Goal: Task Accomplishment & Management: Manage account settings

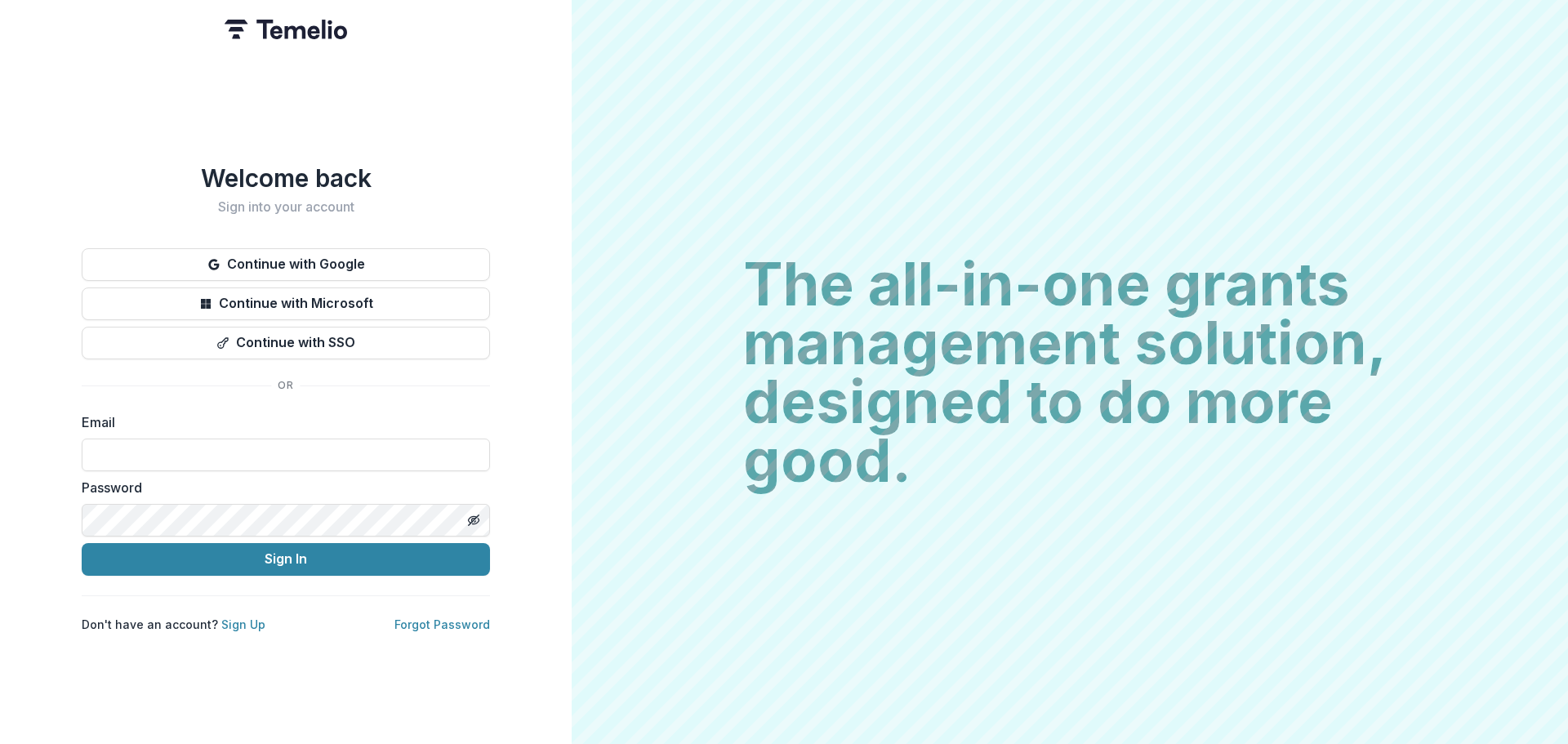
click at [259, 249] on button "Continue with Google" at bounding box center [286, 264] width 408 height 32
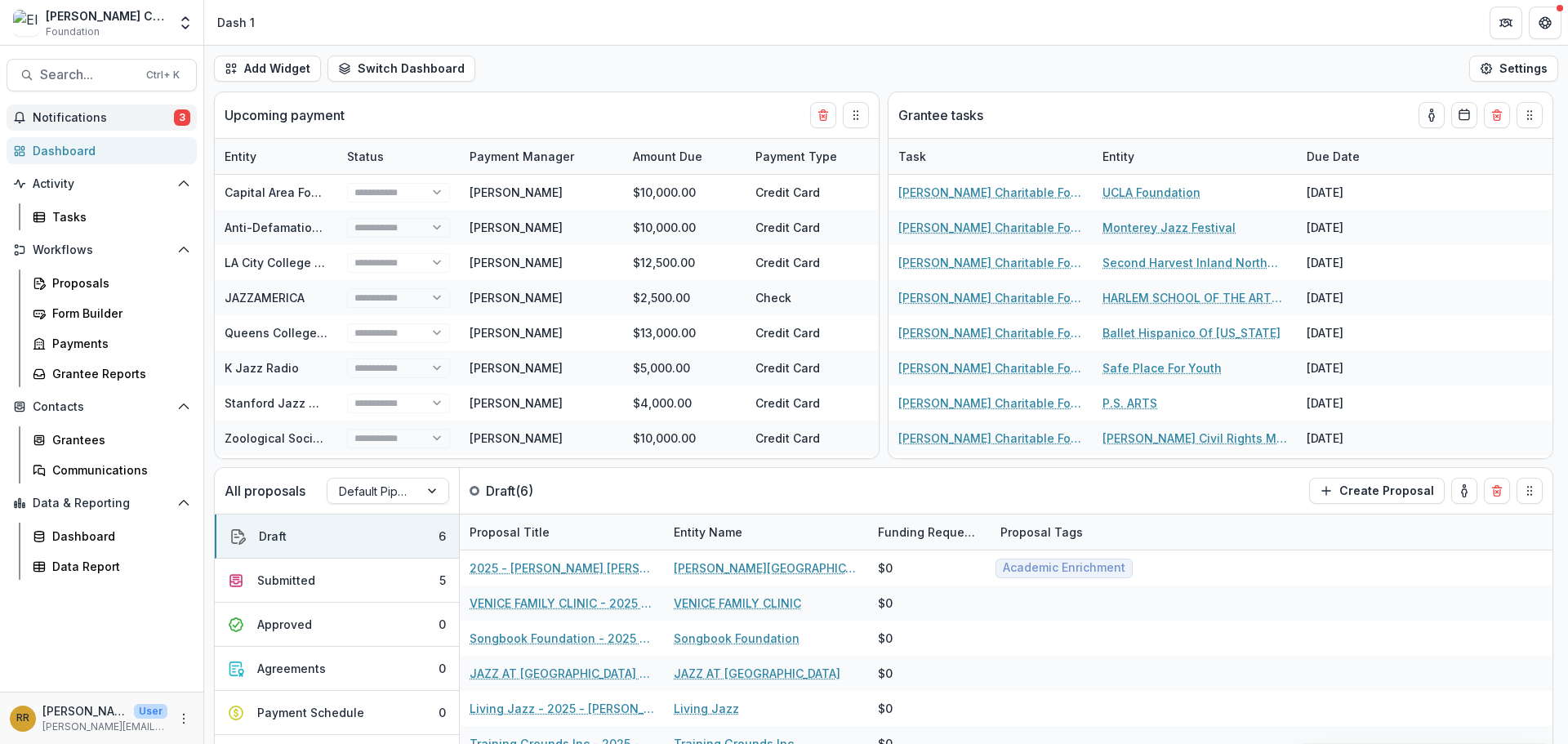
click at [149, 123] on span "Notifications" at bounding box center [103, 118] width 142 height 14
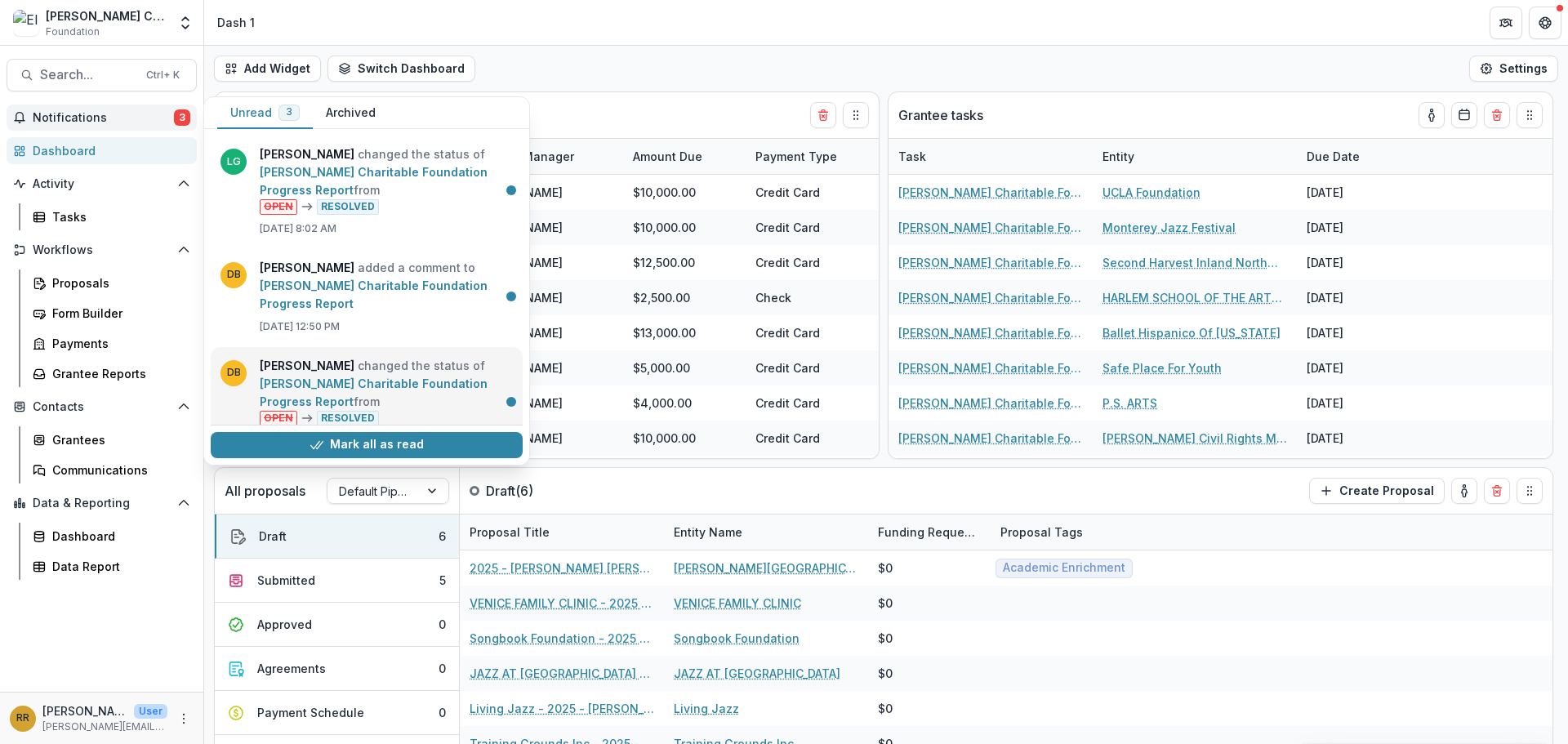
click at [434, 377] on link "[PERSON_NAME] Charitable Foundation Progress Report" at bounding box center [374, 393] width 228 height 31
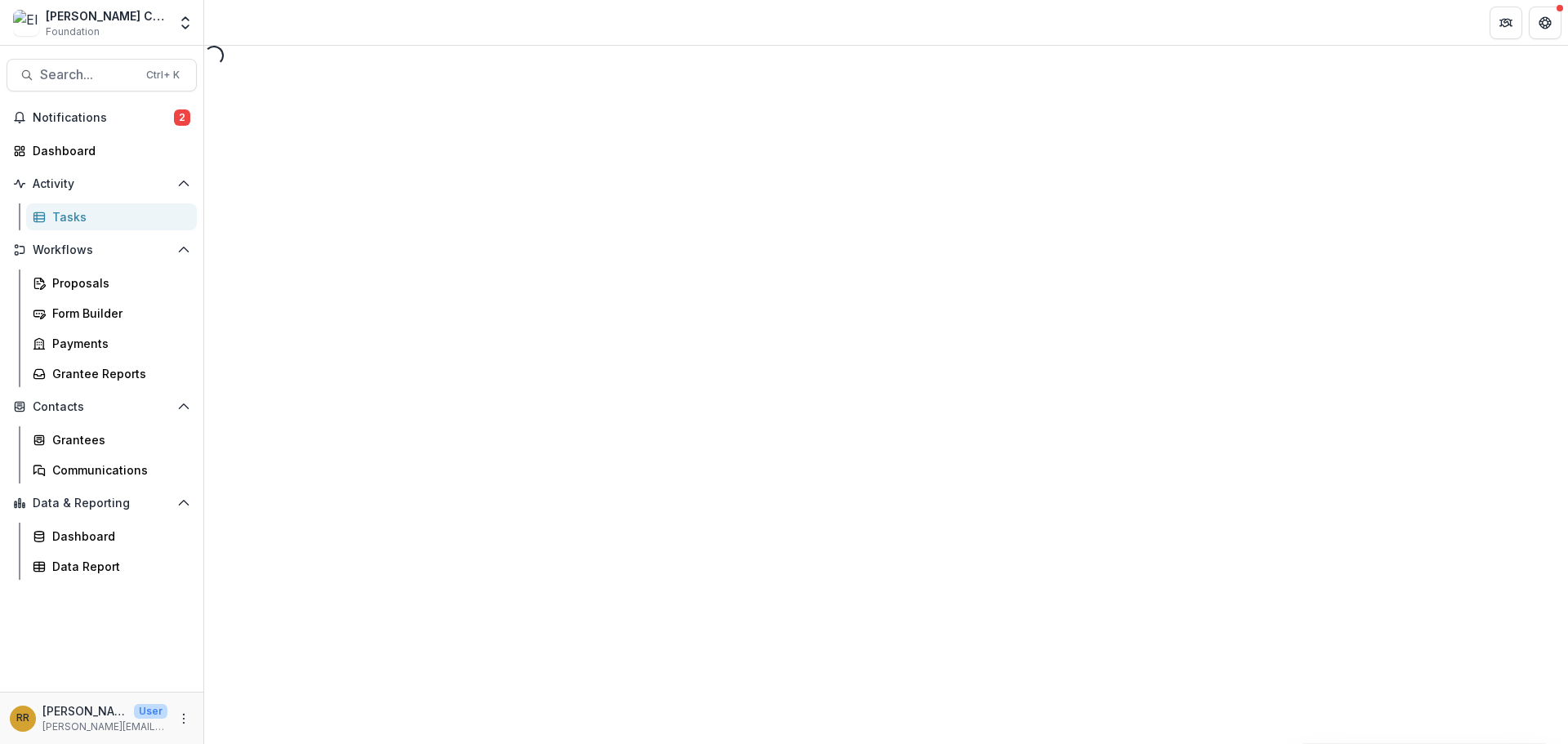
select select "********"
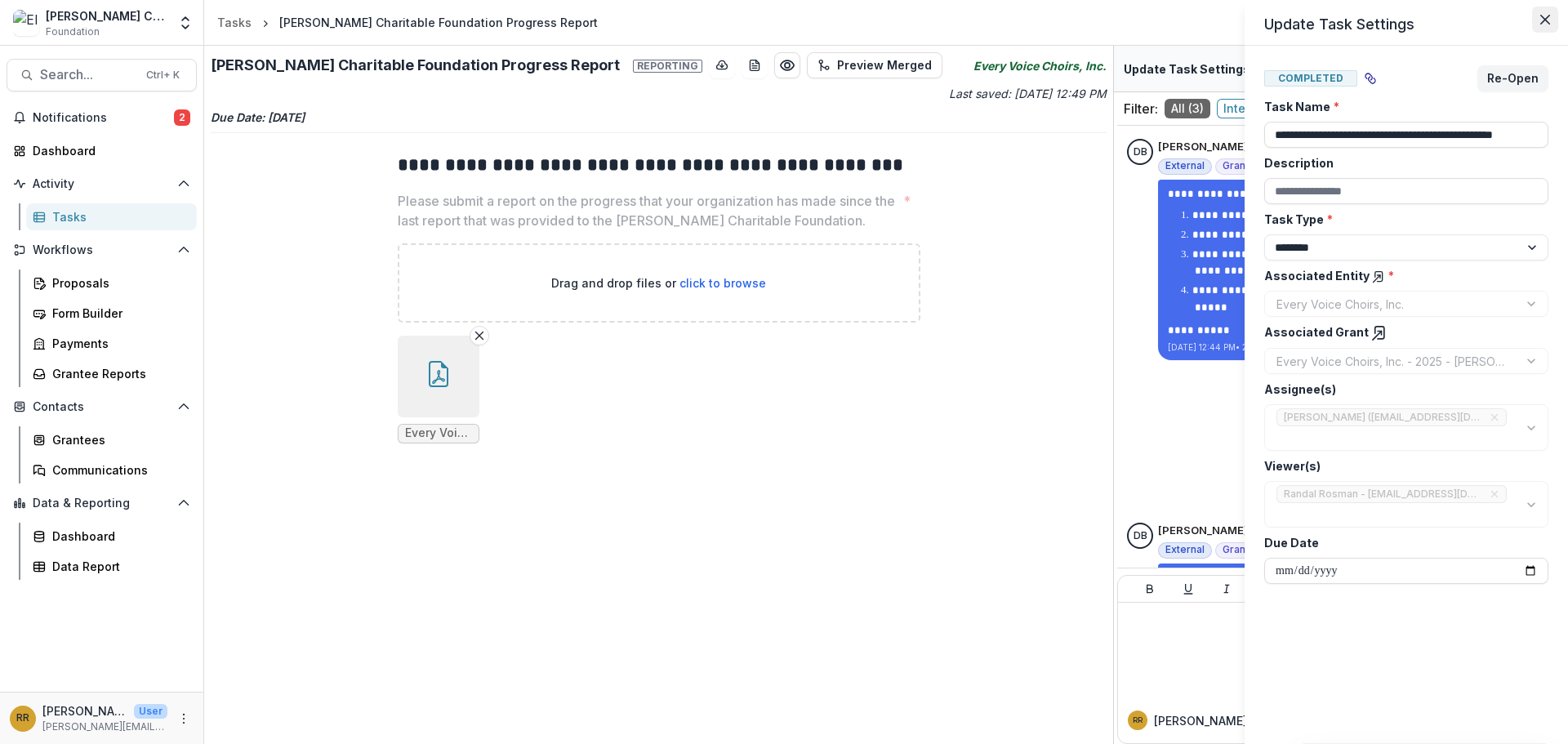
click at [1550, 22] on button "Close" at bounding box center [1546, 20] width 27 height 27
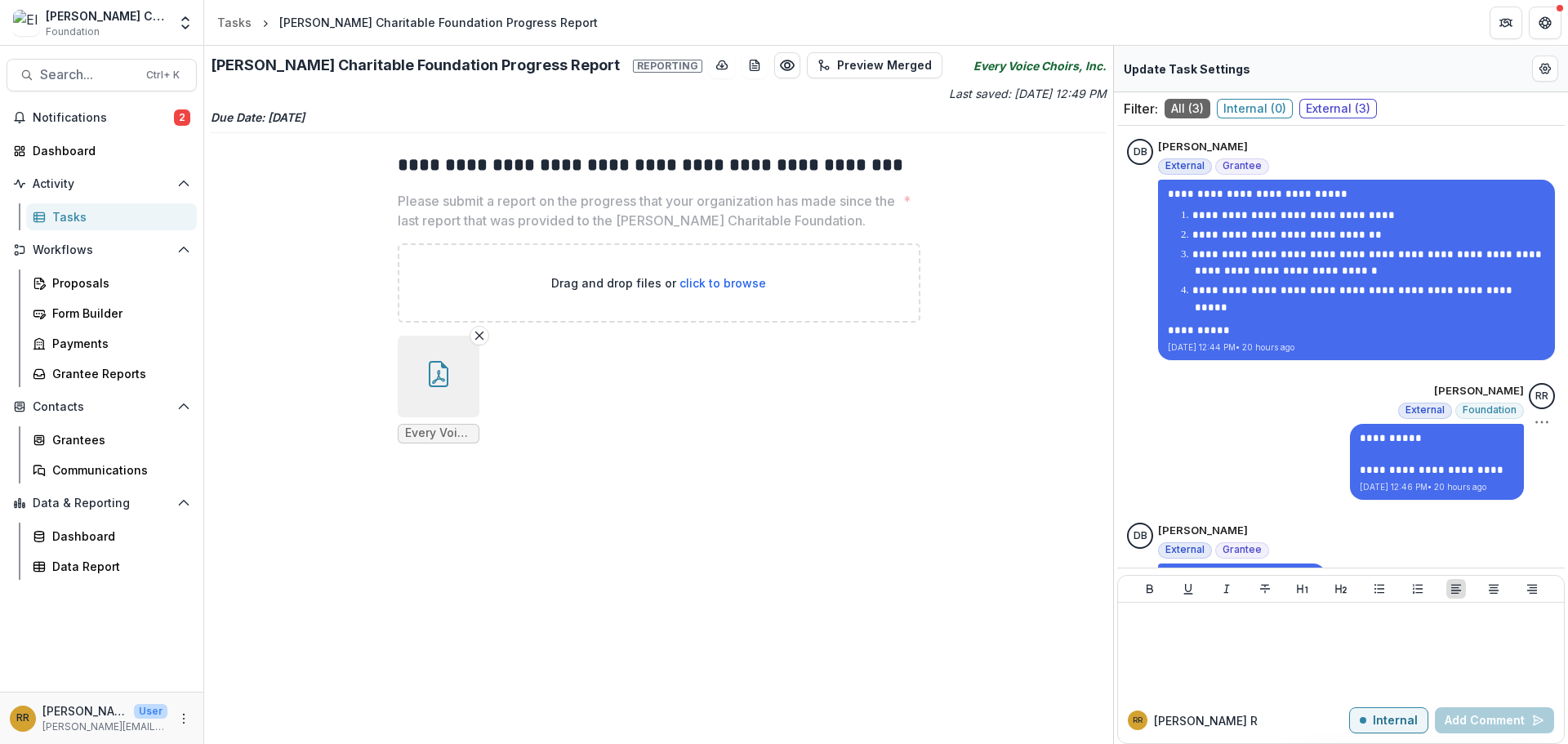
scroll to position [64, 0]
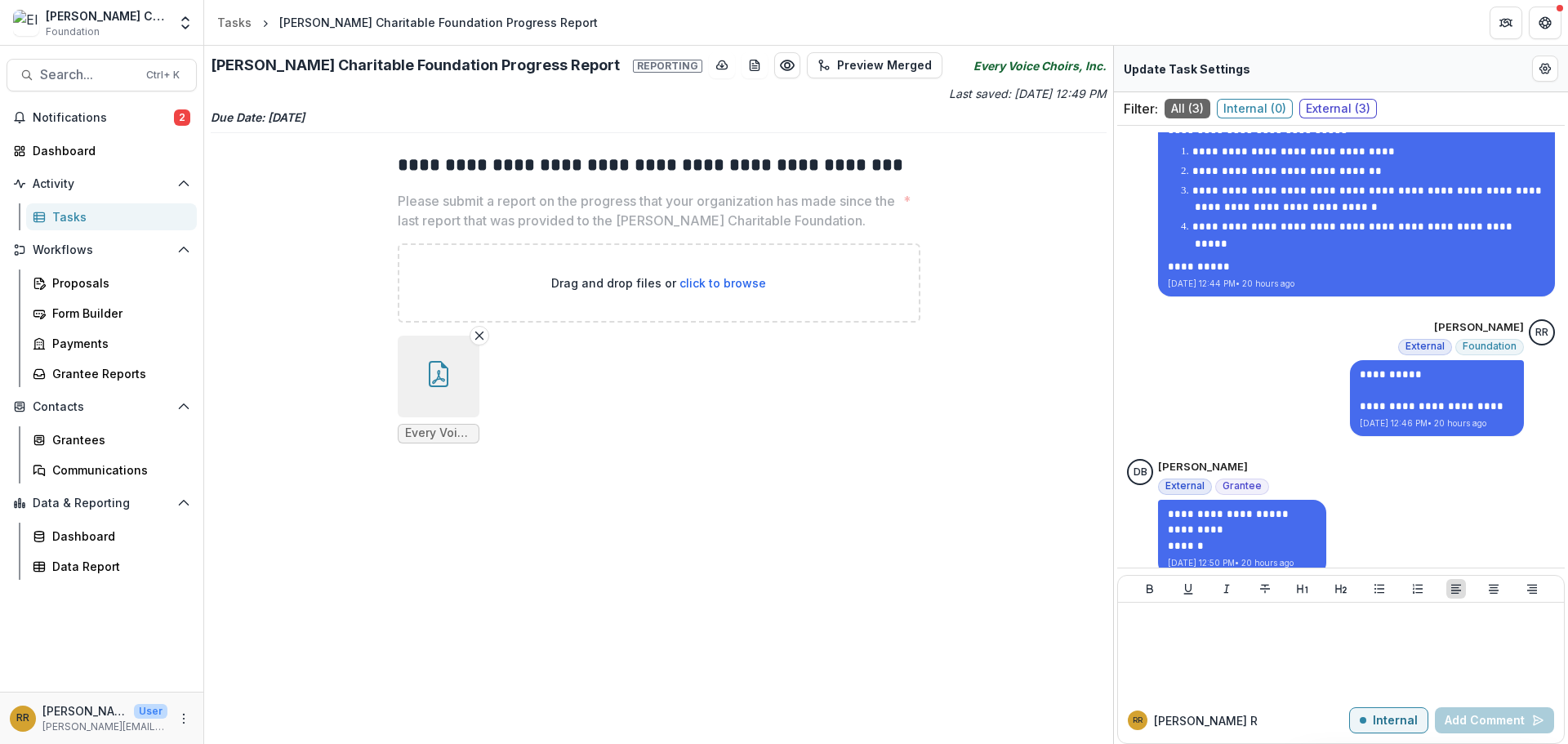
click at [426, 375] on icon "button" at bounding box center [439, 374] width 27 height 27
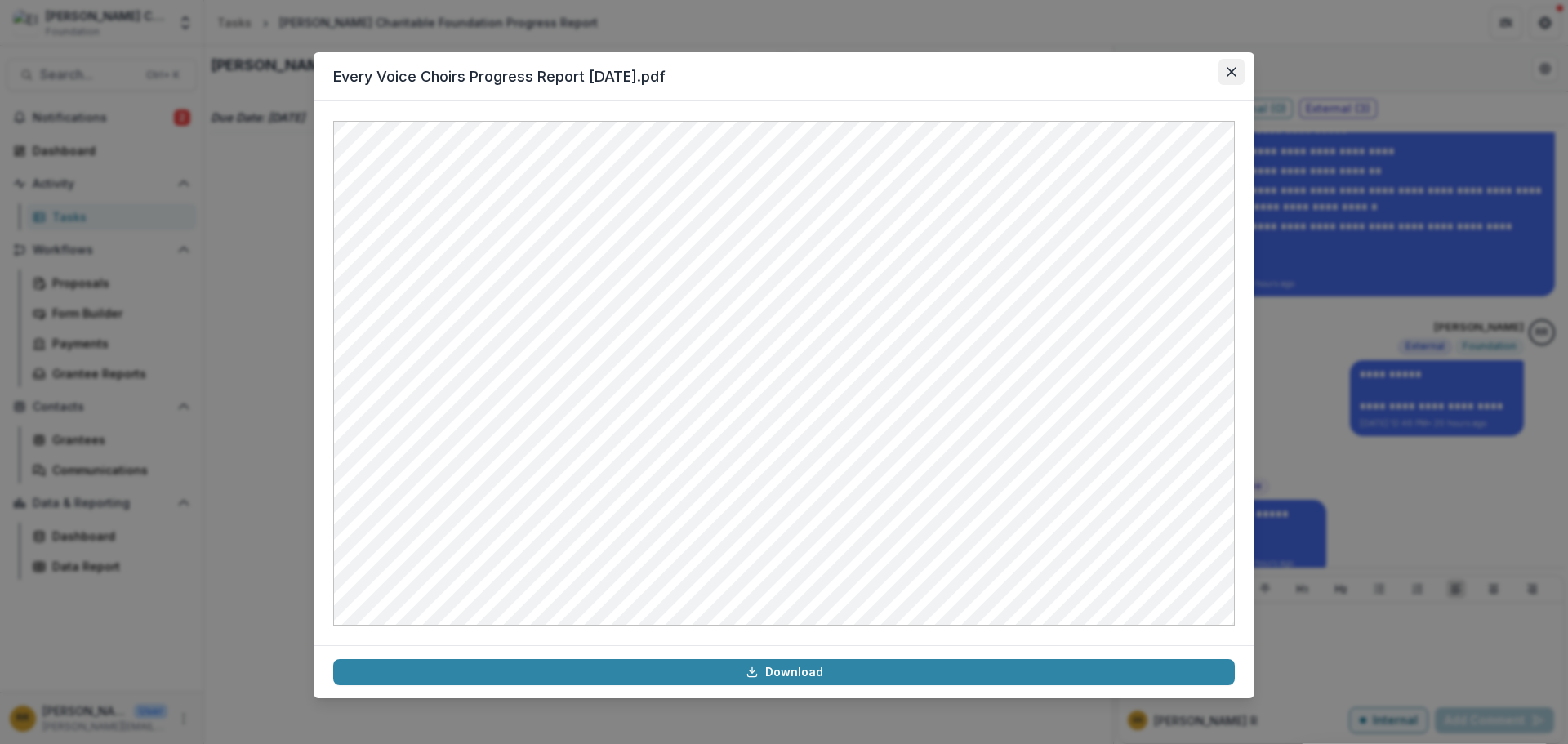
click at [1228, 78] on button "Close" at bounding box center [1232, 72] width 27 height 27
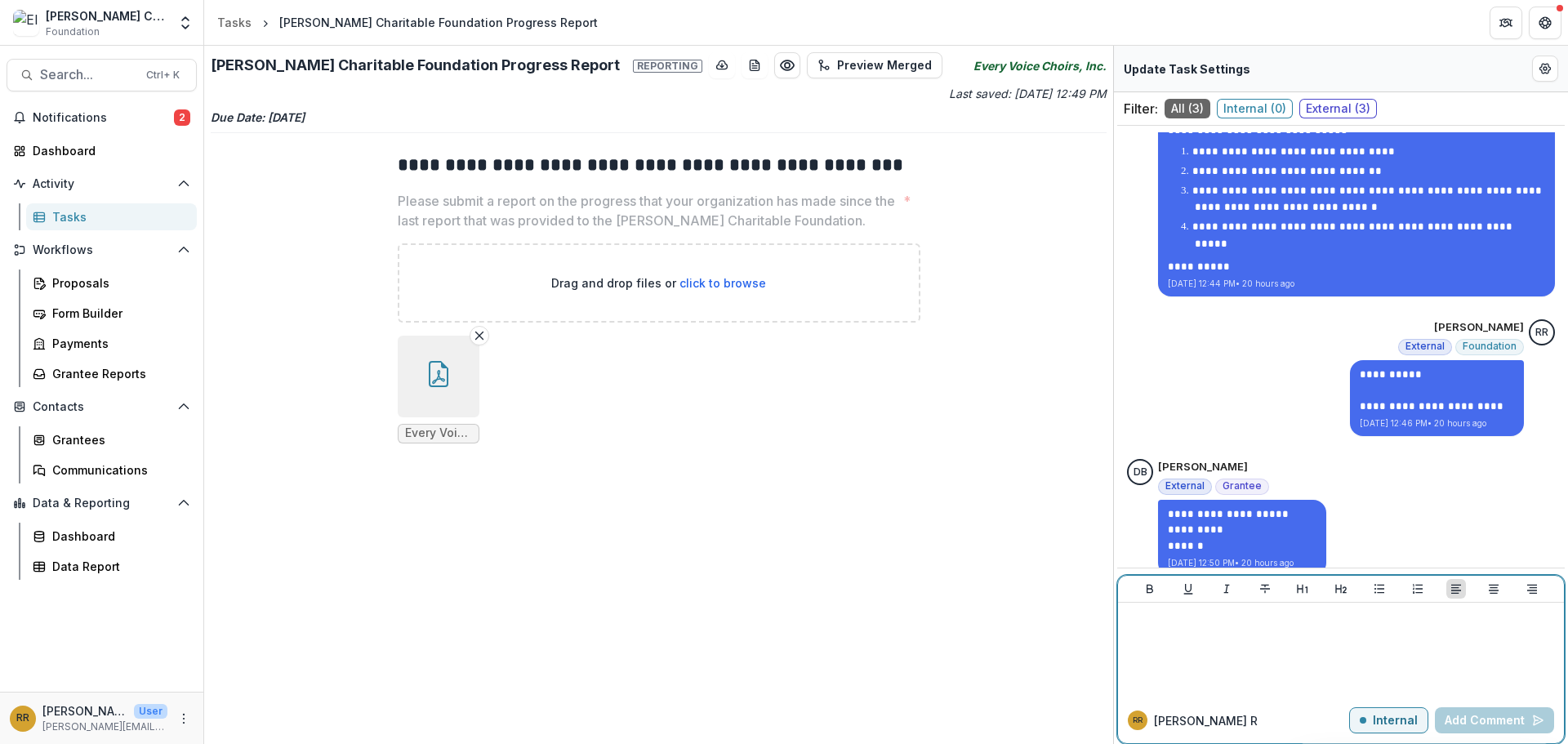
click at [1250, 626] on p at bounding box center [1341, 619] width 433 height 18
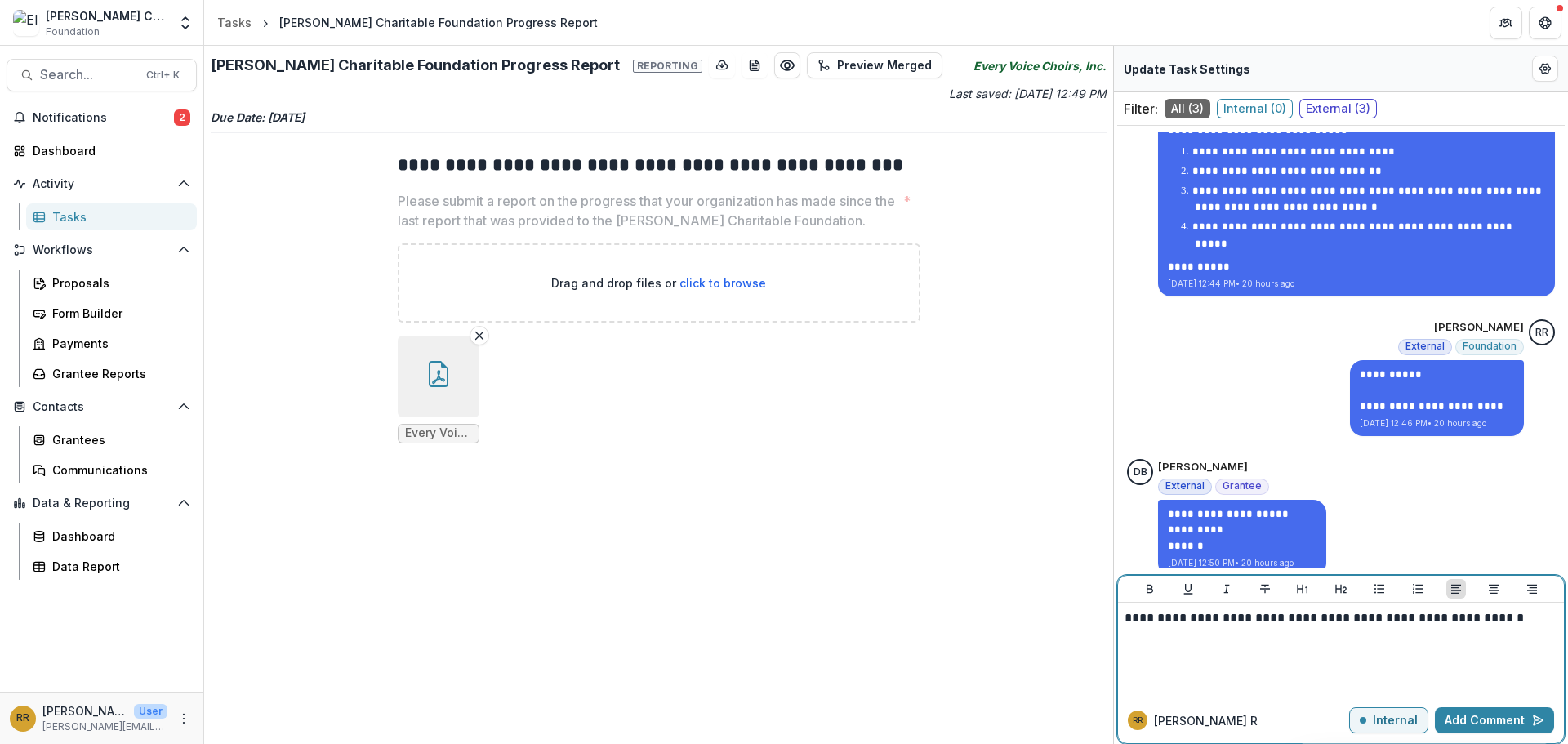
click at [1363, 717] on button "Internal" at bounding box center [1389, 721] width 80 height 27
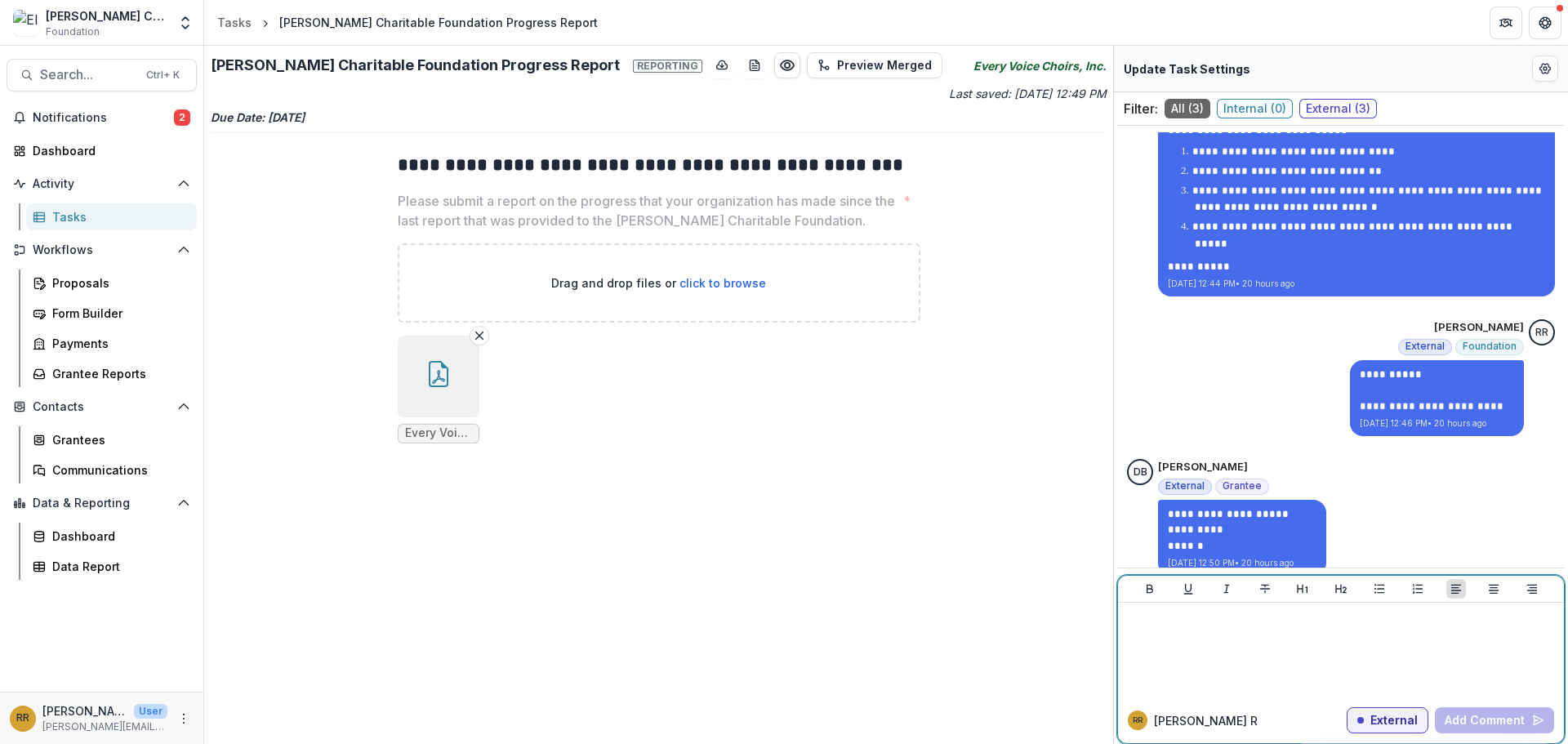
click at [1379, 641] on div at bounding box center [1341, 650] width 433 height 82
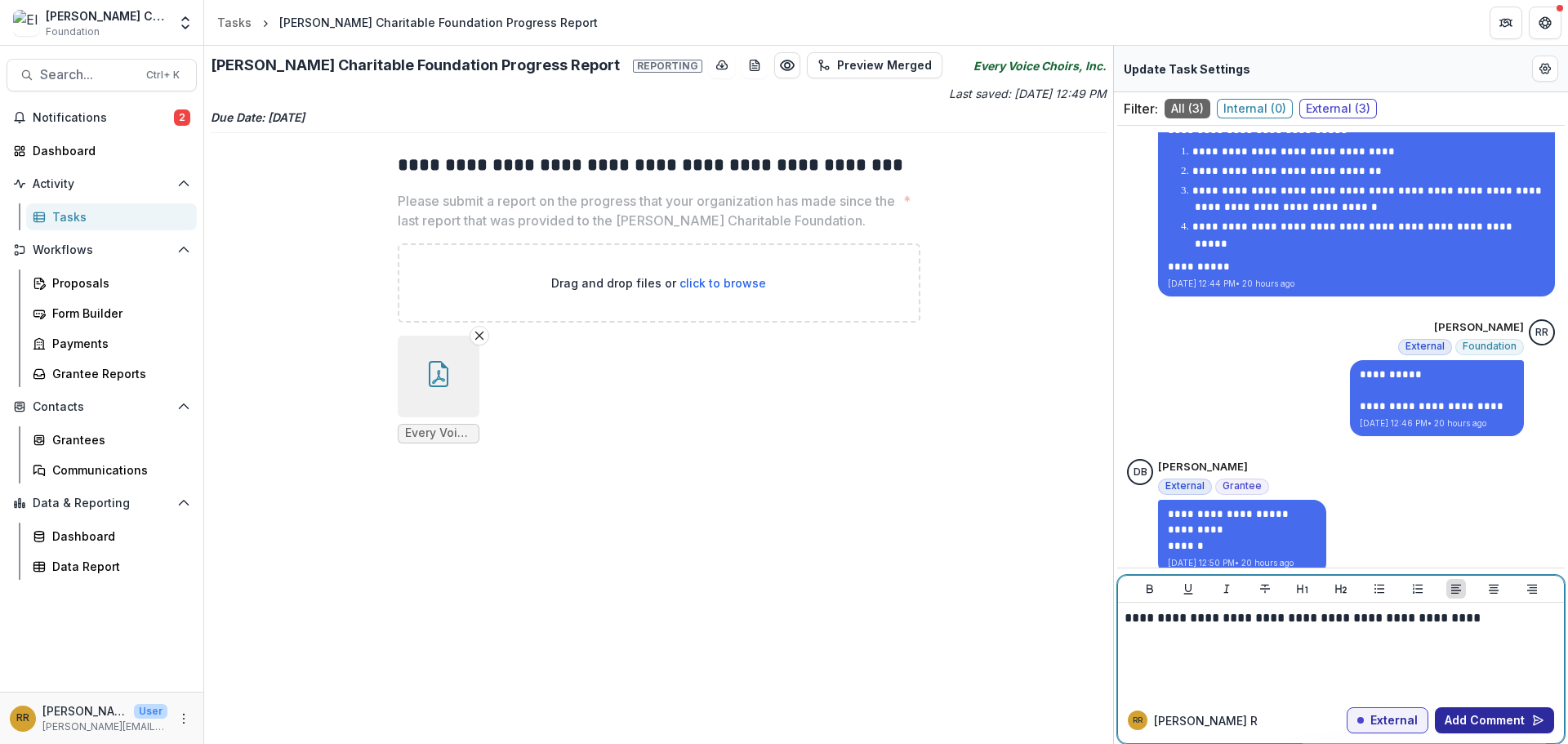
click at [1459, 718] on button "Add Comment" at bounding box center [1494, 721] width 119 height 27
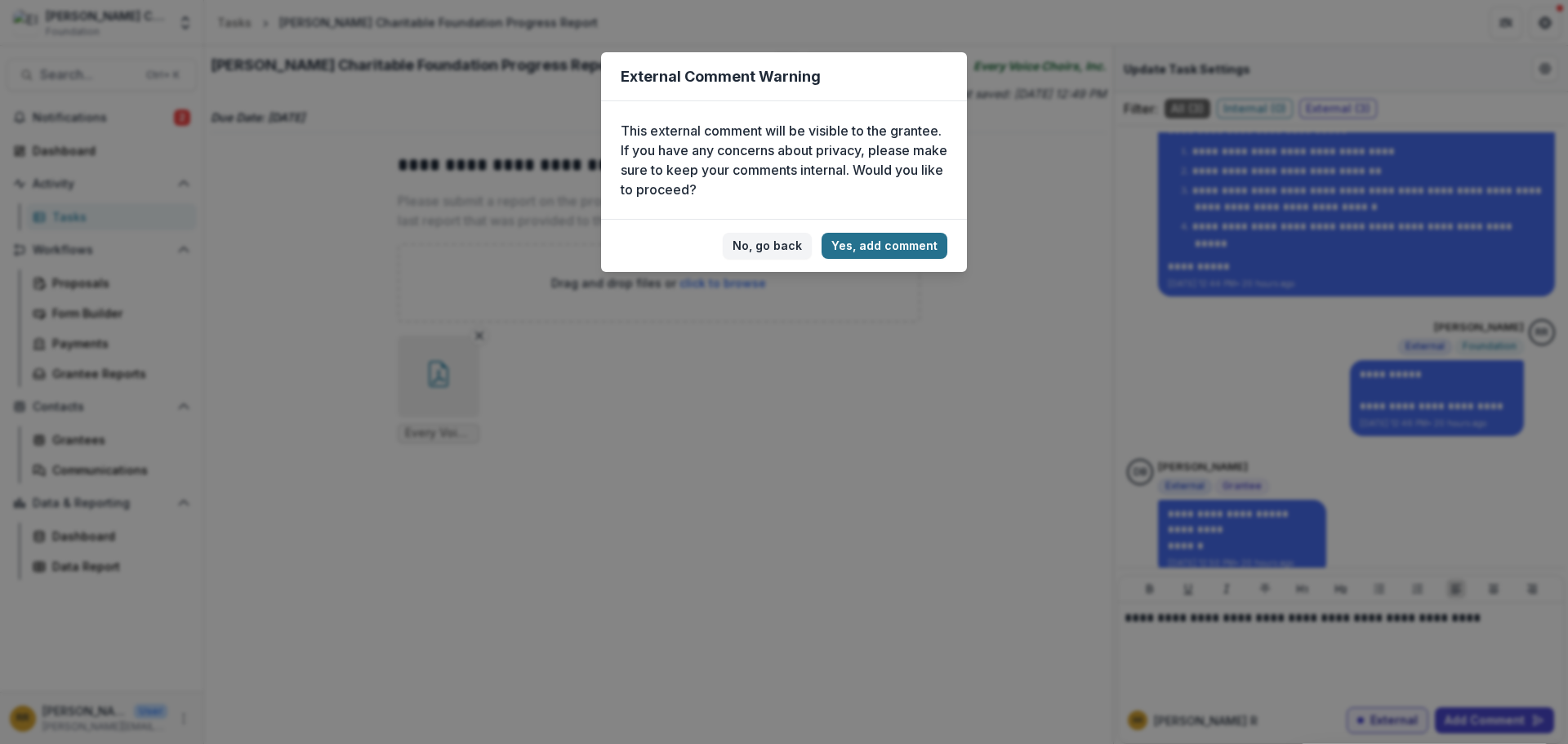
click at [860, 249] on button "Yes, add comment" at bounding box center [885, 246] width 126 height 27
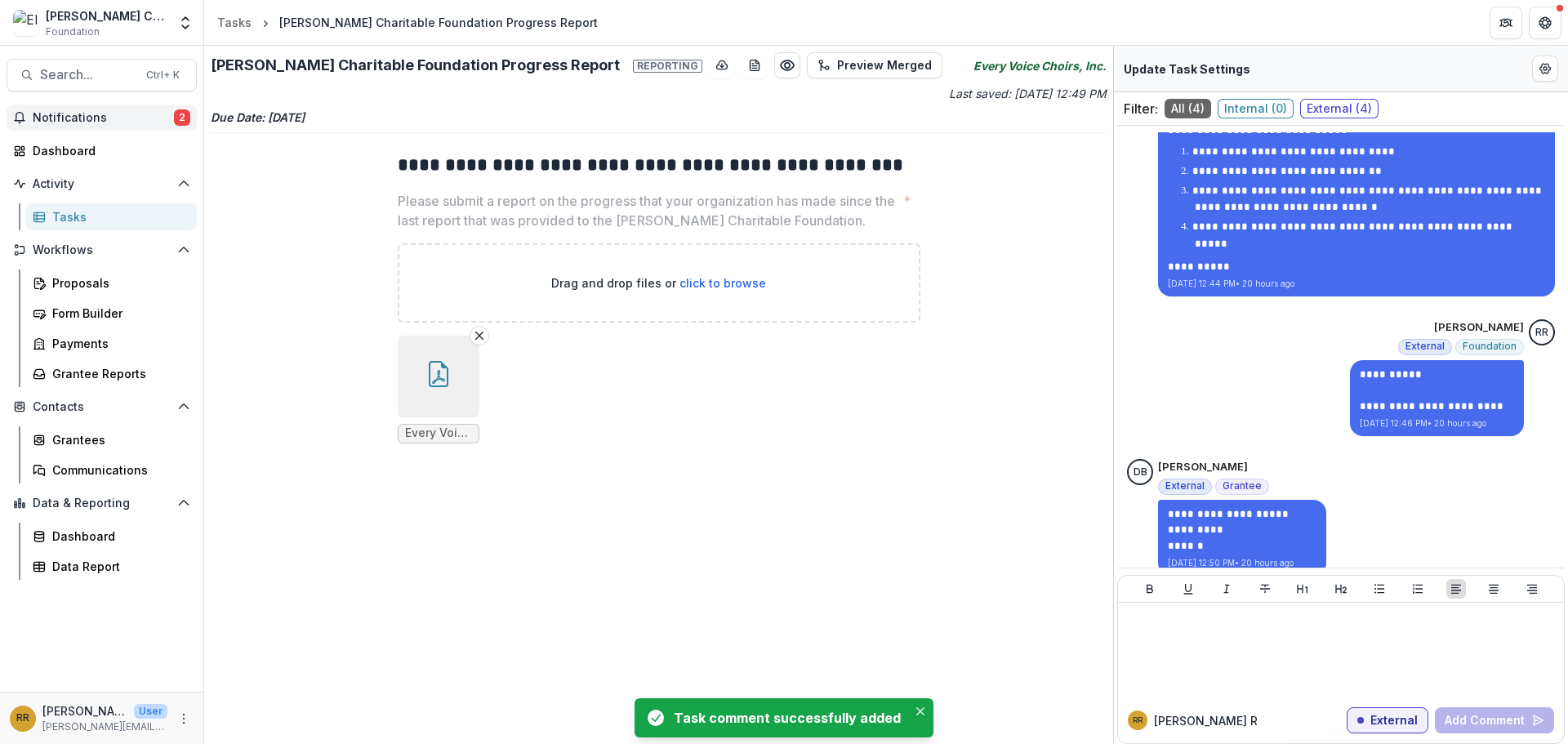
click at [131, 113] on span "Notifications" at bounding box center [103, 118] width 142 height 14
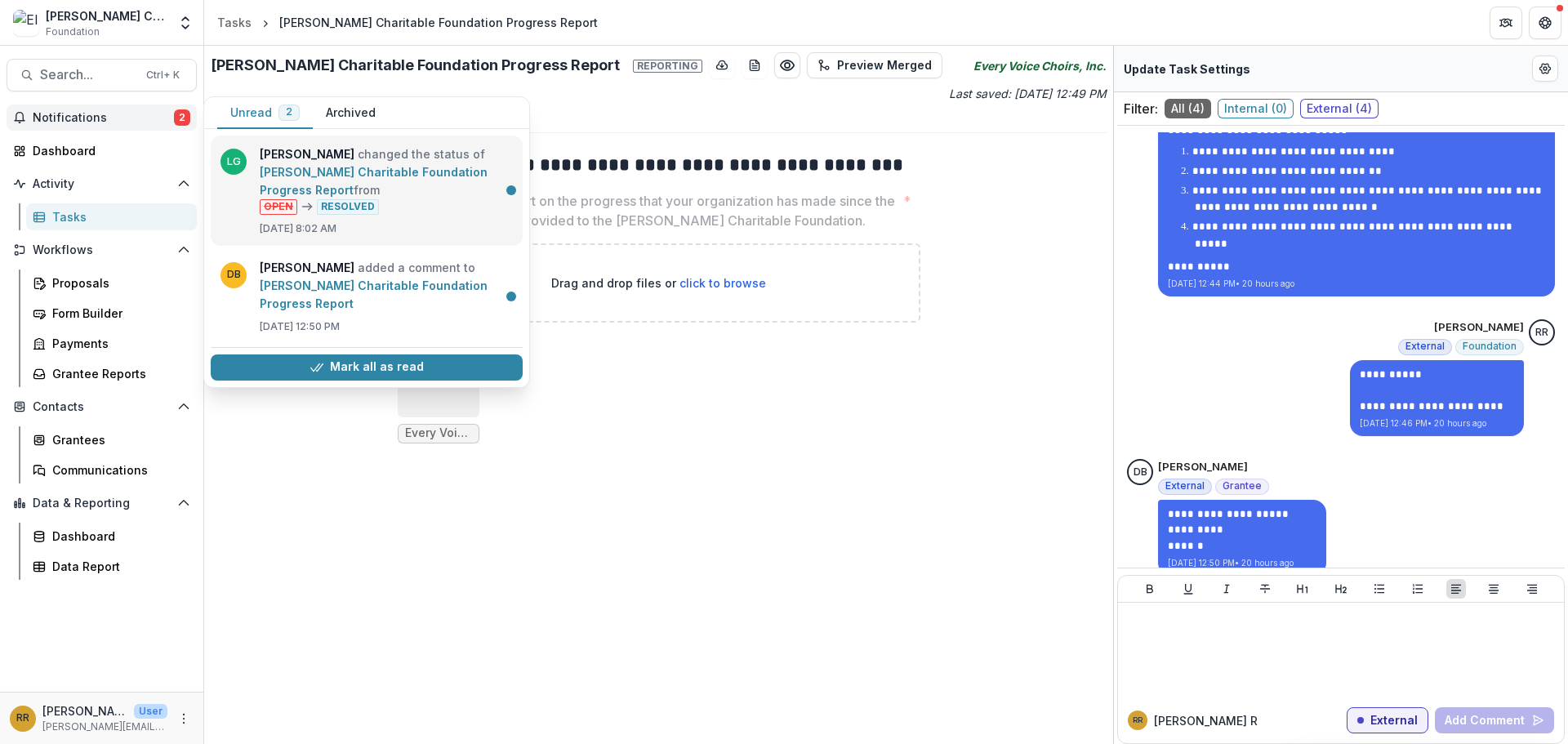
click at [413, 179] on link "[PERSON_NAME] Charitable Foundation Progress Report" at bounding box center [374, 181] width 228 height 31
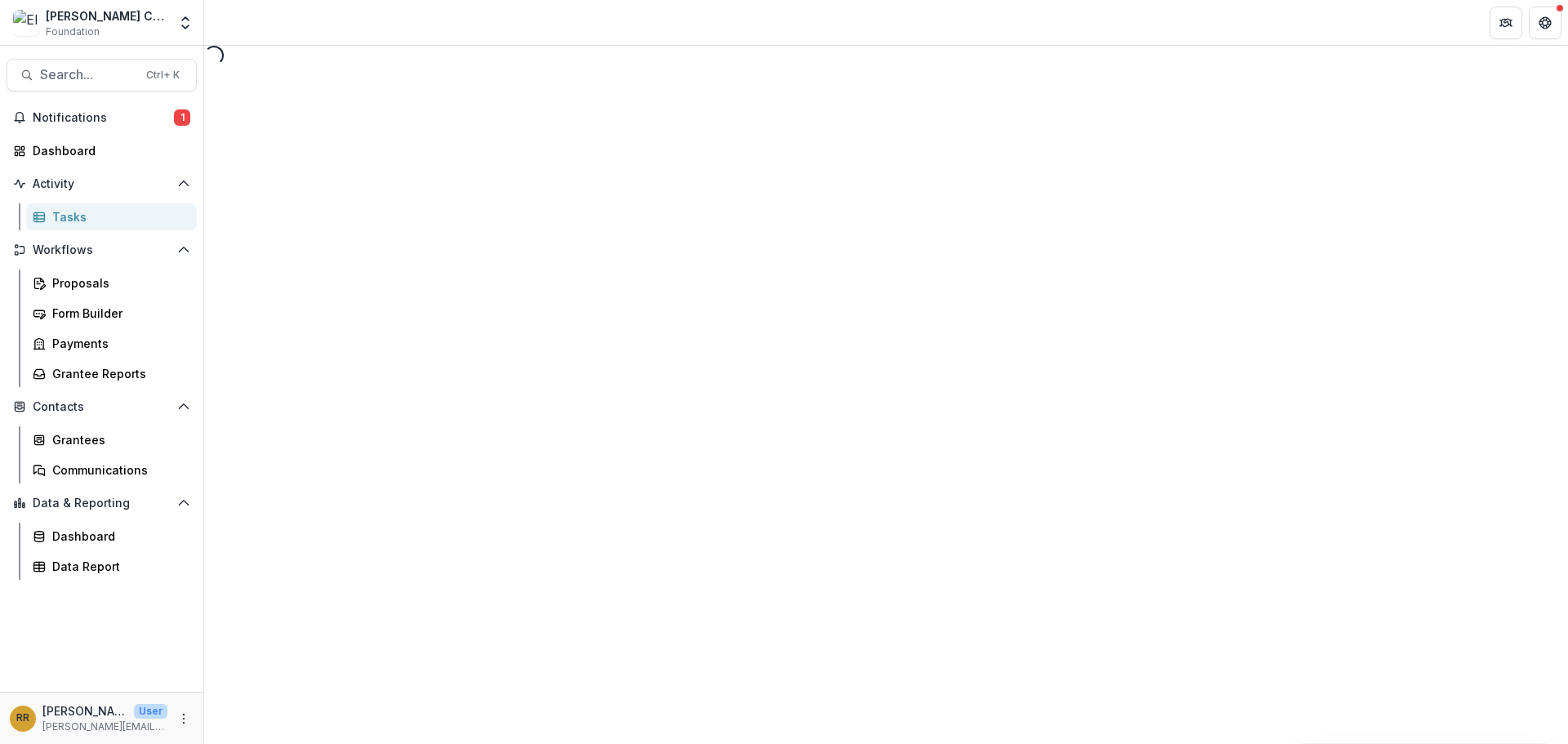
select select "********"
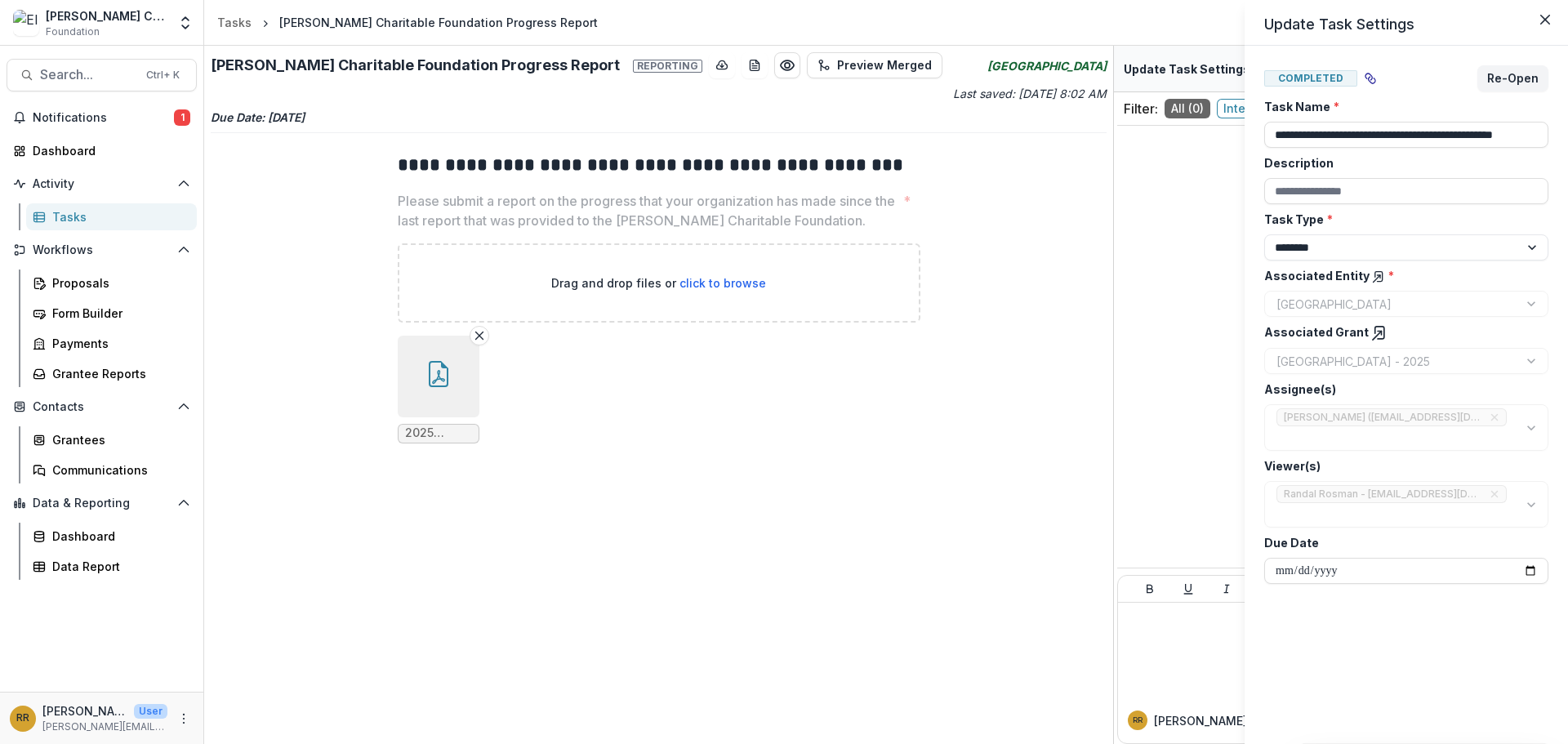
click at [441, 386] on div "**********" at bounding box center [784, 372] width 1568 height 744
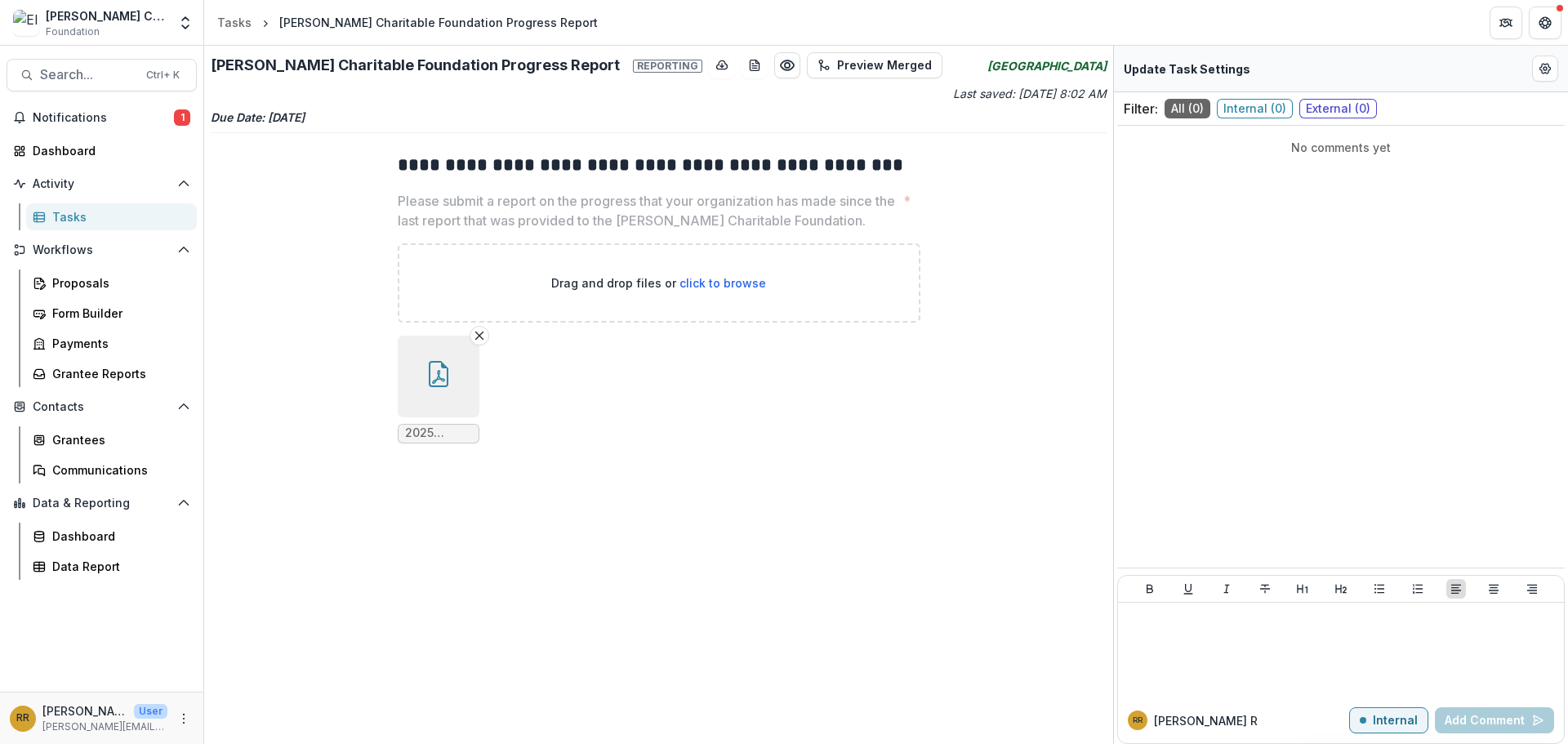
click at [438, 401] on button "button" at bounding box center [438, 376] width 82 height 82
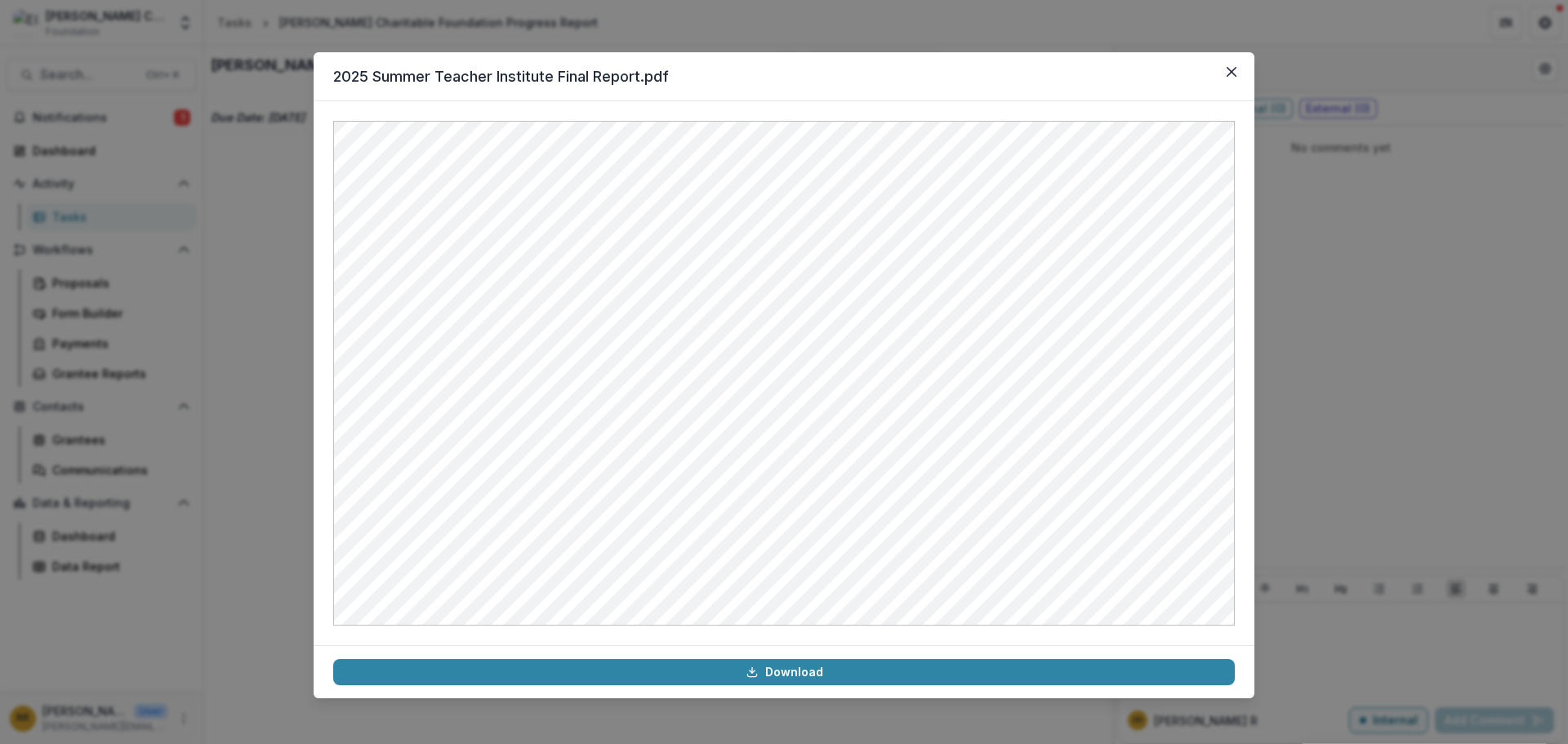
click at [1217, 89] on header "2025 Summer Teacher Institute Final Report.pdf" at bounding box center [784, 76] width 941 height 49
click at [1238, 75] on button "Close" at bounding box center [1232, 72] width 27 height 27
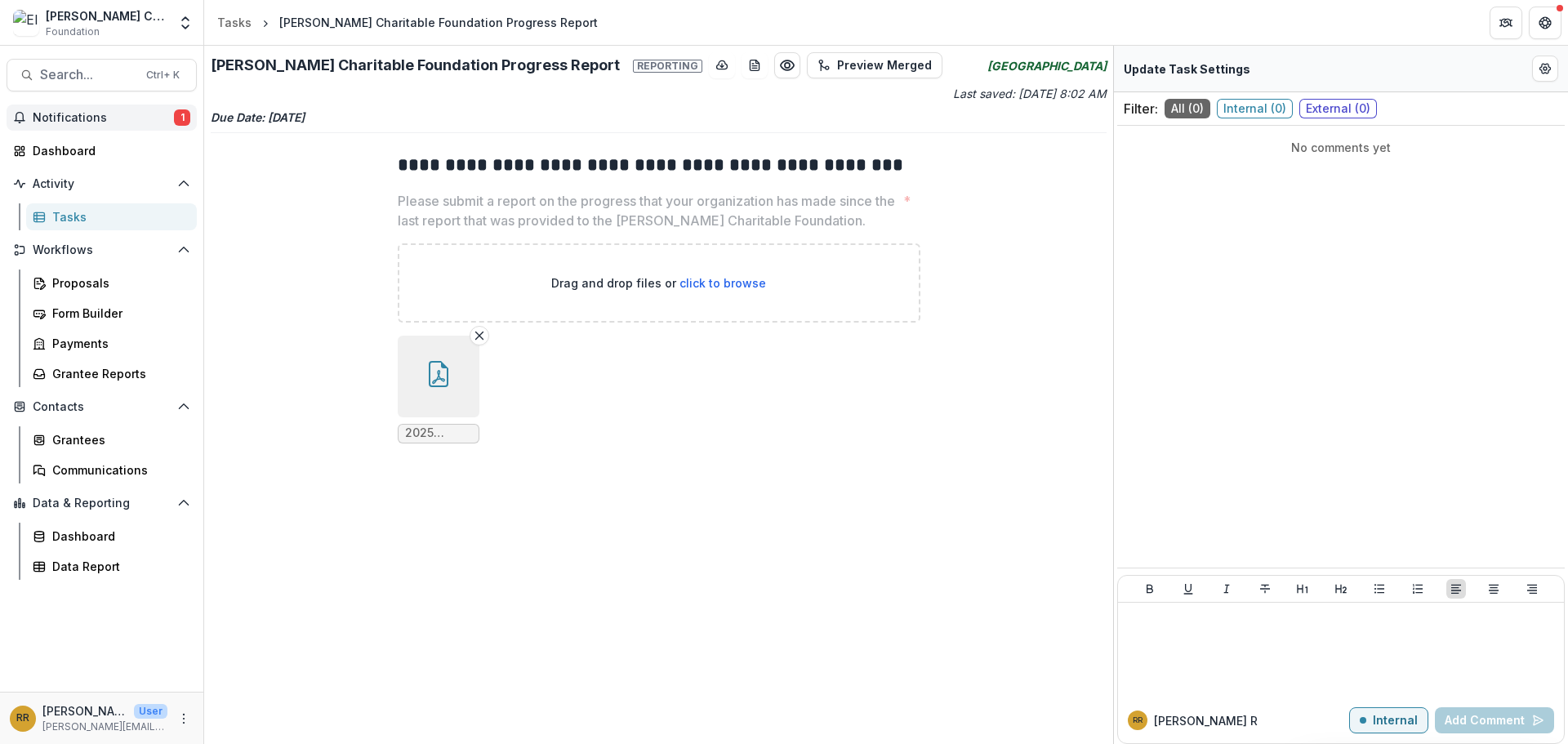
click at [152, 127] on button "Notifications 1" at bounding box center [102, 118] width 191 height 27
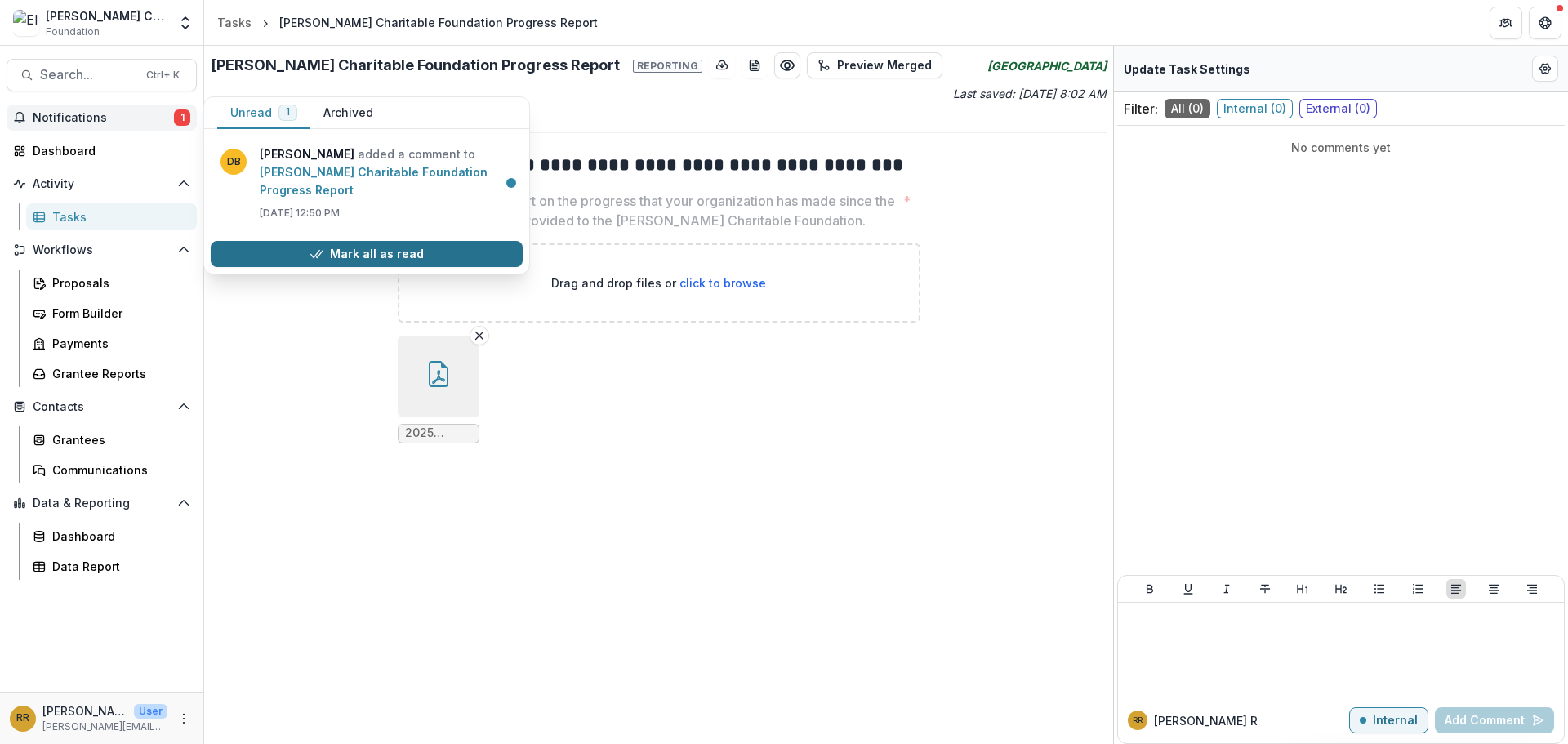
click at [304, 255] on button "Mark all as read" at bounding box center [366, 254] width 312 height 27
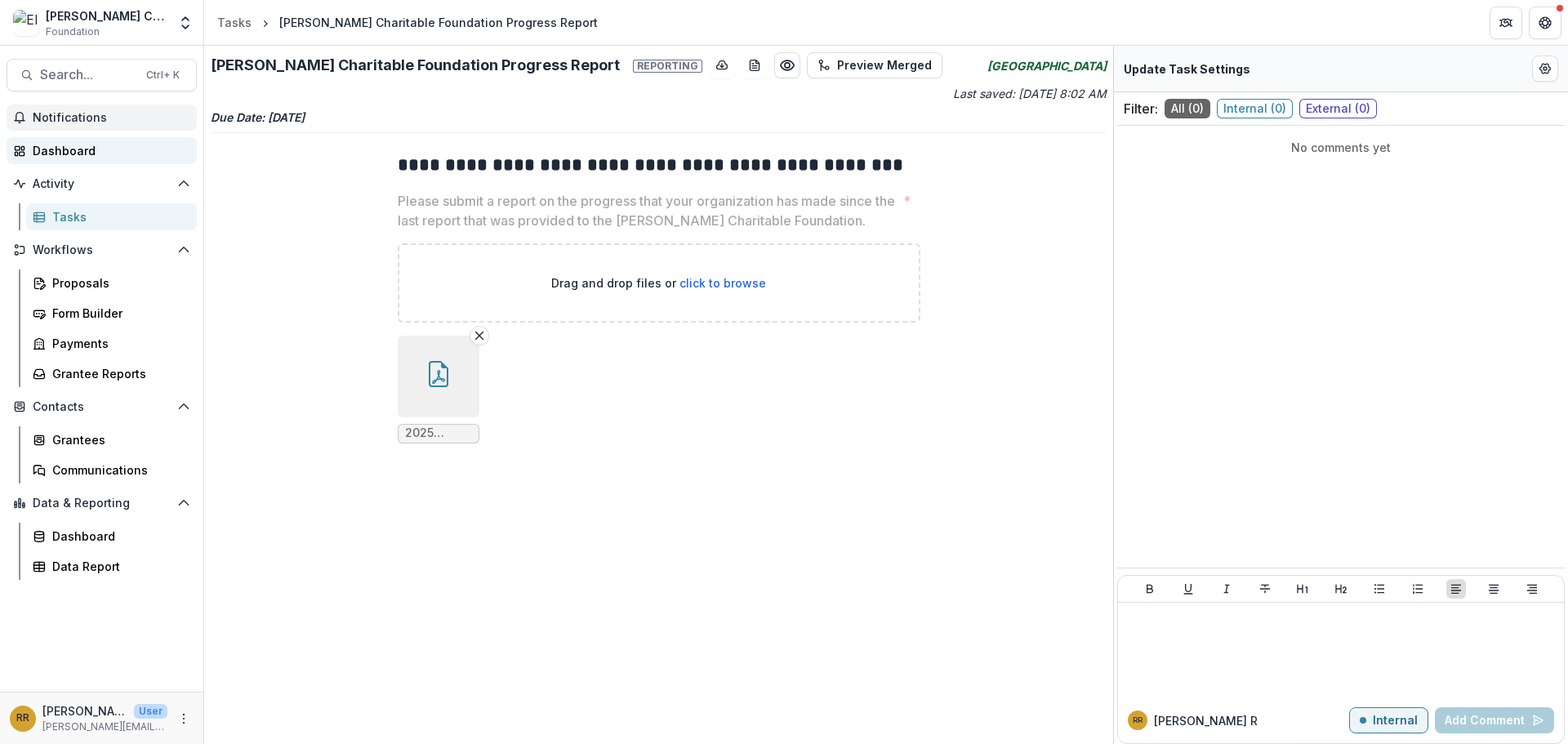
click at [66, 145] on div "Dashboard" at bounding box center [108, 151] width 151 height 17
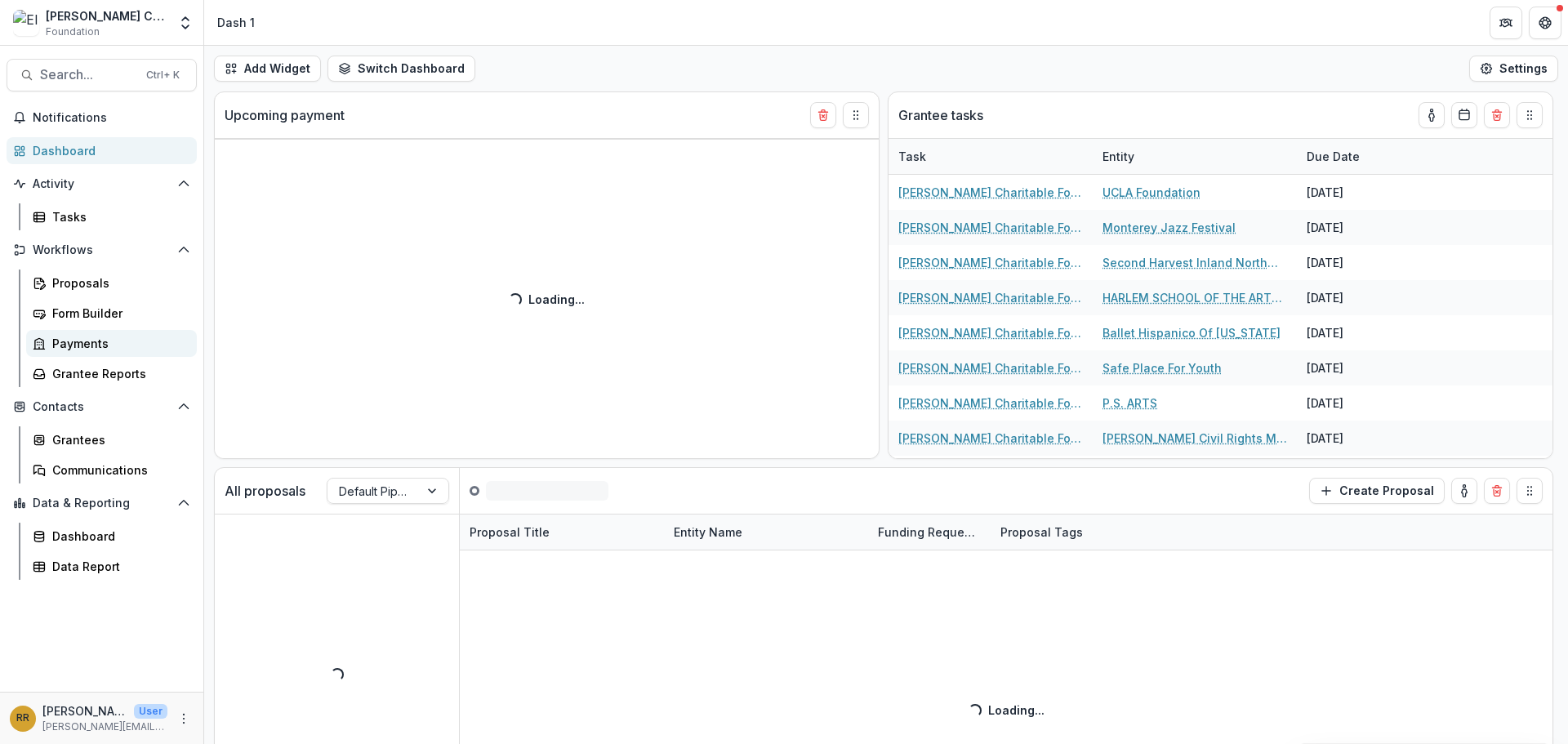
click at [104, 345] on div "Payments" at bounding box center [118, 343] width 132 height 17
